Goal: Information Seeking & Learning: Learn about a topic

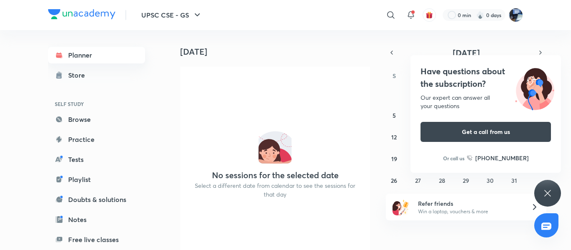
click at [87, 53] on link "Planner" at bounding box center [96, 55] width 97 height 17
click at [386, 13] on icon at bounding box center [391, 15] width 10 height 10
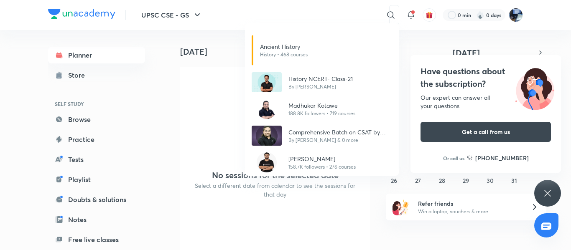
click at [295, 12] on div "Ancient History History • 468 courses History NCERT- Class-21 By [PERSON_NAME] …" at bounding box center [285, 125] width 571 height 250
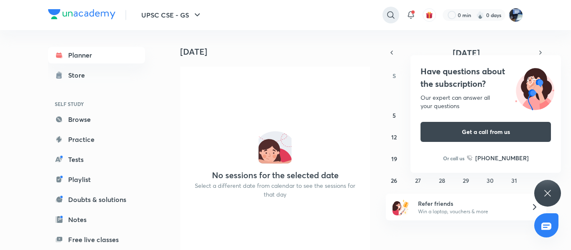
click at [390, 20] on icon at bounding box center [391, 15] width 10 height 10
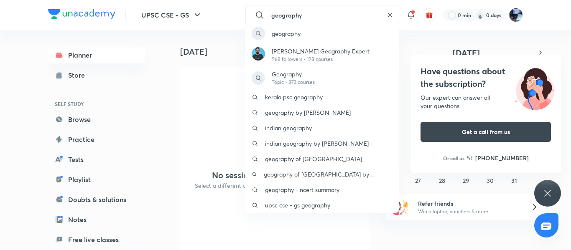
type input "geography"
click at [389, 15] on div "geography [PERSON_NAME] Geography Expert 968 followers • 198 courses Geography …" at bounding box center [285, 125] width 571 height 250
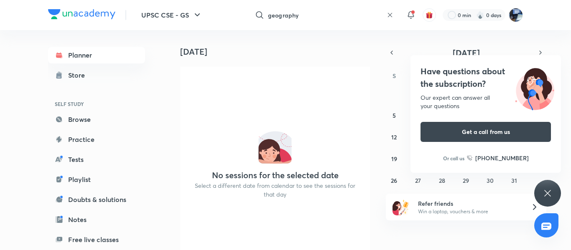
click at [387, 17] on icon at bounding box center [390, 15] width 7 height 7
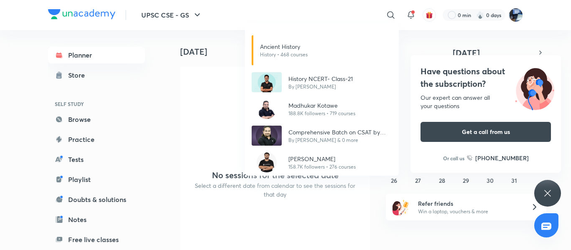
click at [312, 10] on div "Ancient History History • 468 courses History NCERT- Class-21 By [PERSON_NAME] …" at bounding box center [285, 125] width 571 height 250
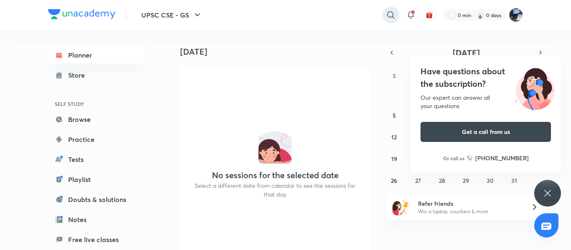
click at [390, 18] on icon at bounding box center [391, 15] width 10 height 10
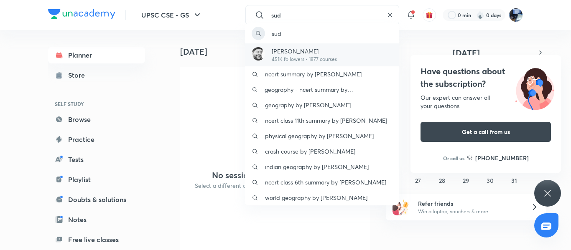
type input "sud"
click at [329, 56] on p "451K followers • 1877 courses" at bounding box center [304, 60] width 65 height 8
